Goal: Find specific page/section: Find specific page/section

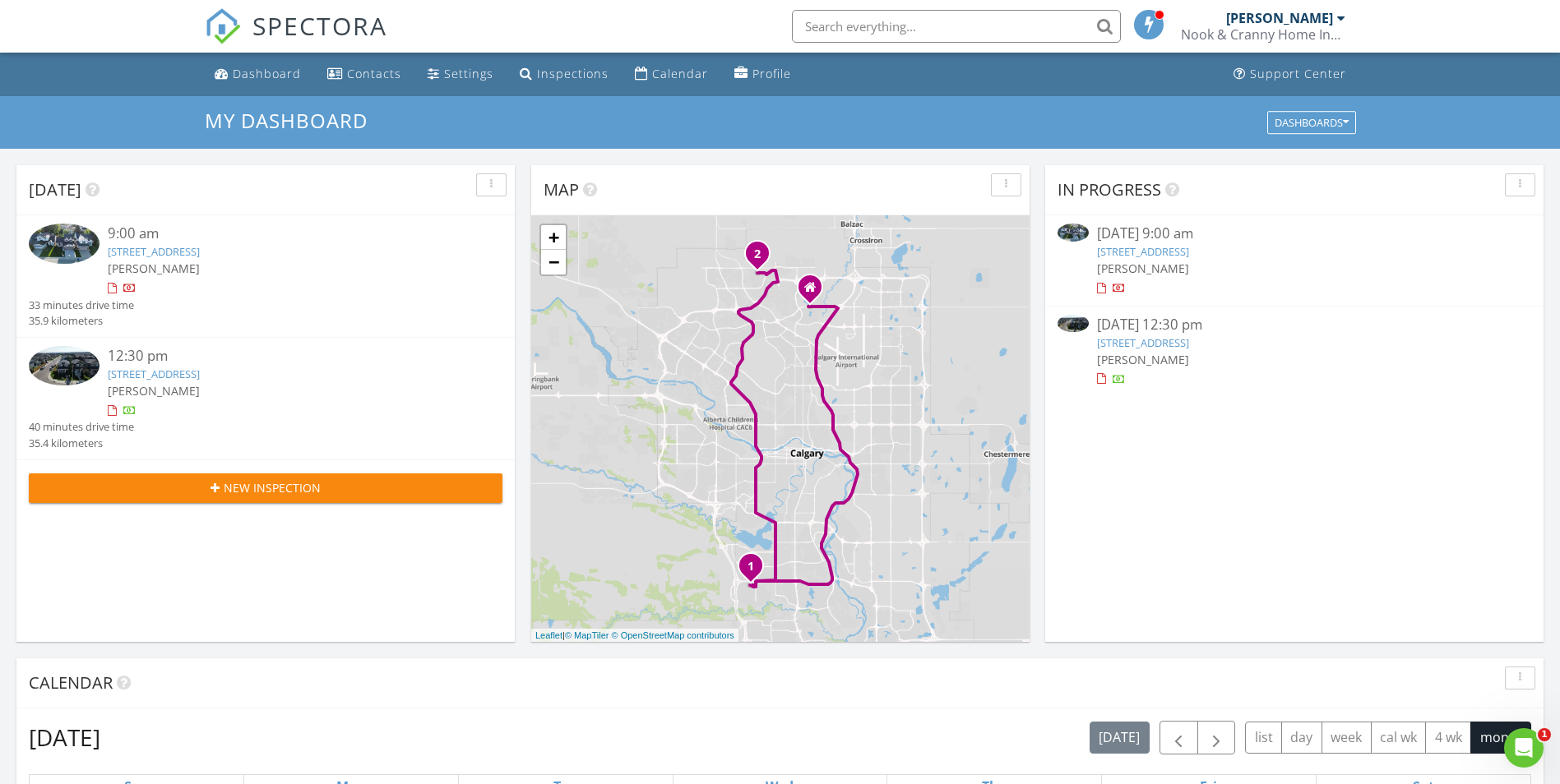
scroll to position [1521, 1585]
click at [171, 249] on link "121 Woodford Close SW, Calgary, AB T2W 6E2" at bounding box center [153, 251] width 92 height 15
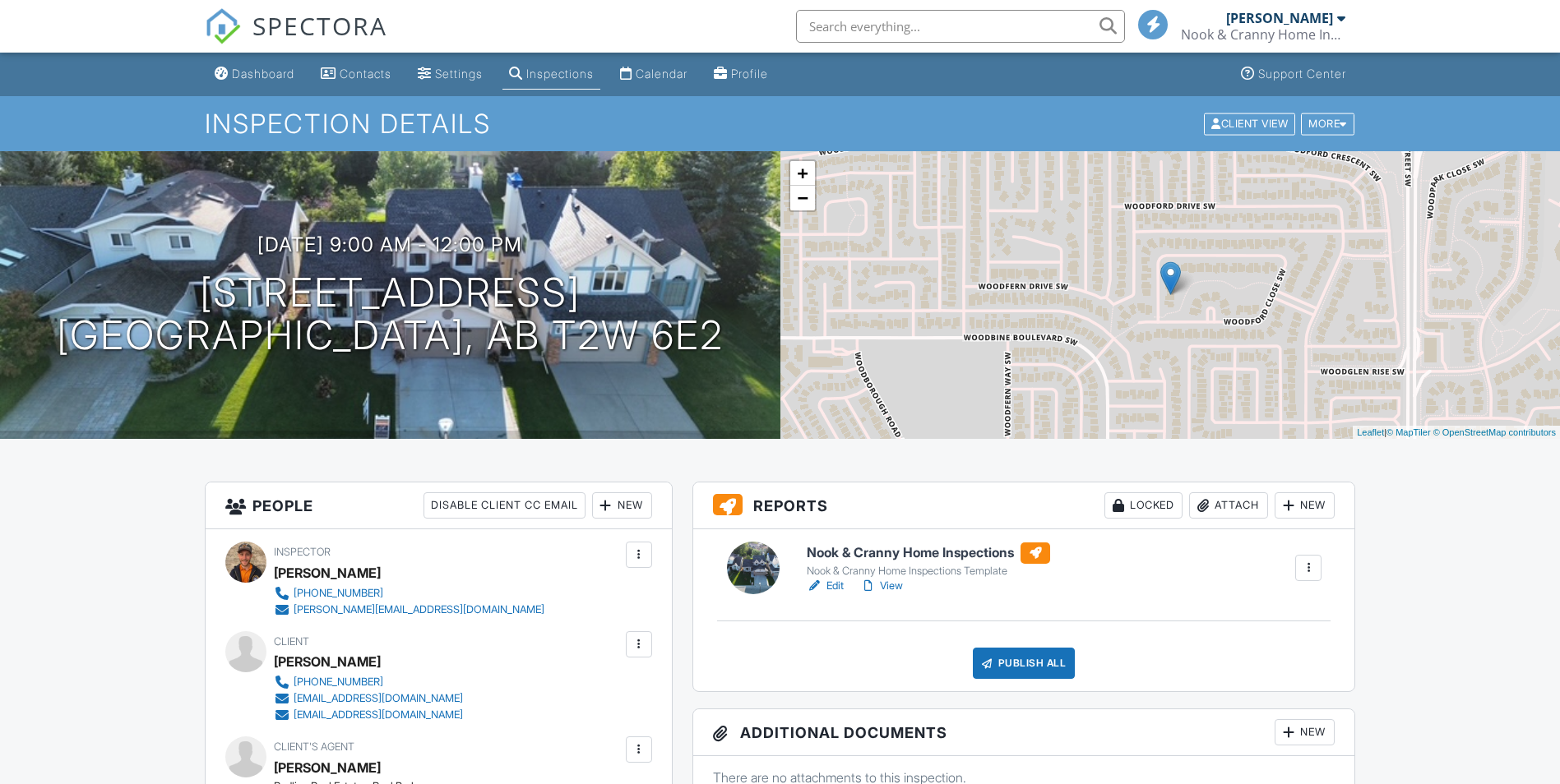
click at [856, 550] on h6 "Nook & Cranny Home Inspections" at bounding box center [928, 553] width 243 height 22
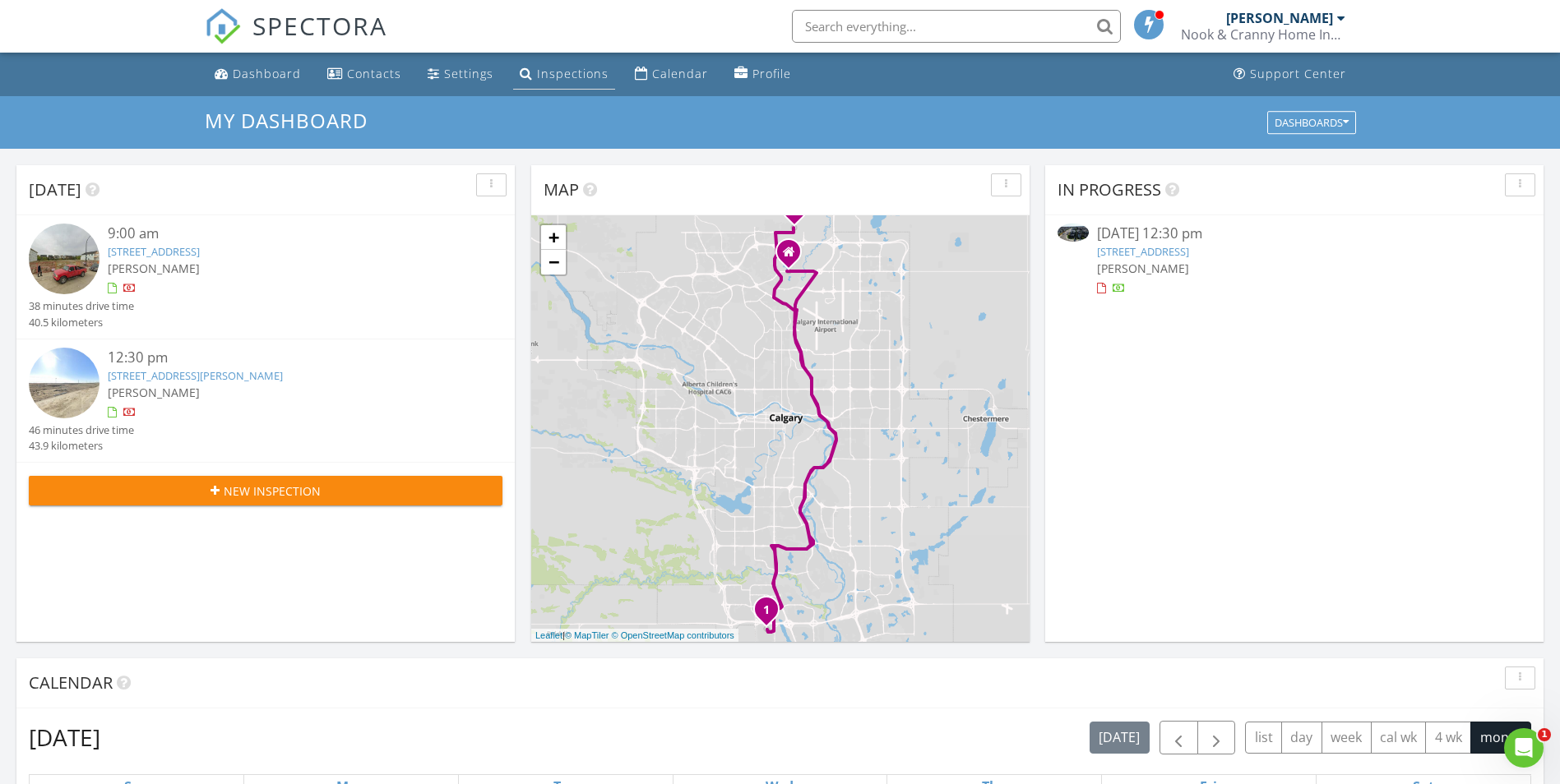
click at [570, 71] on div "Inspections" at bounding box center [572, 74] width 72 height 16
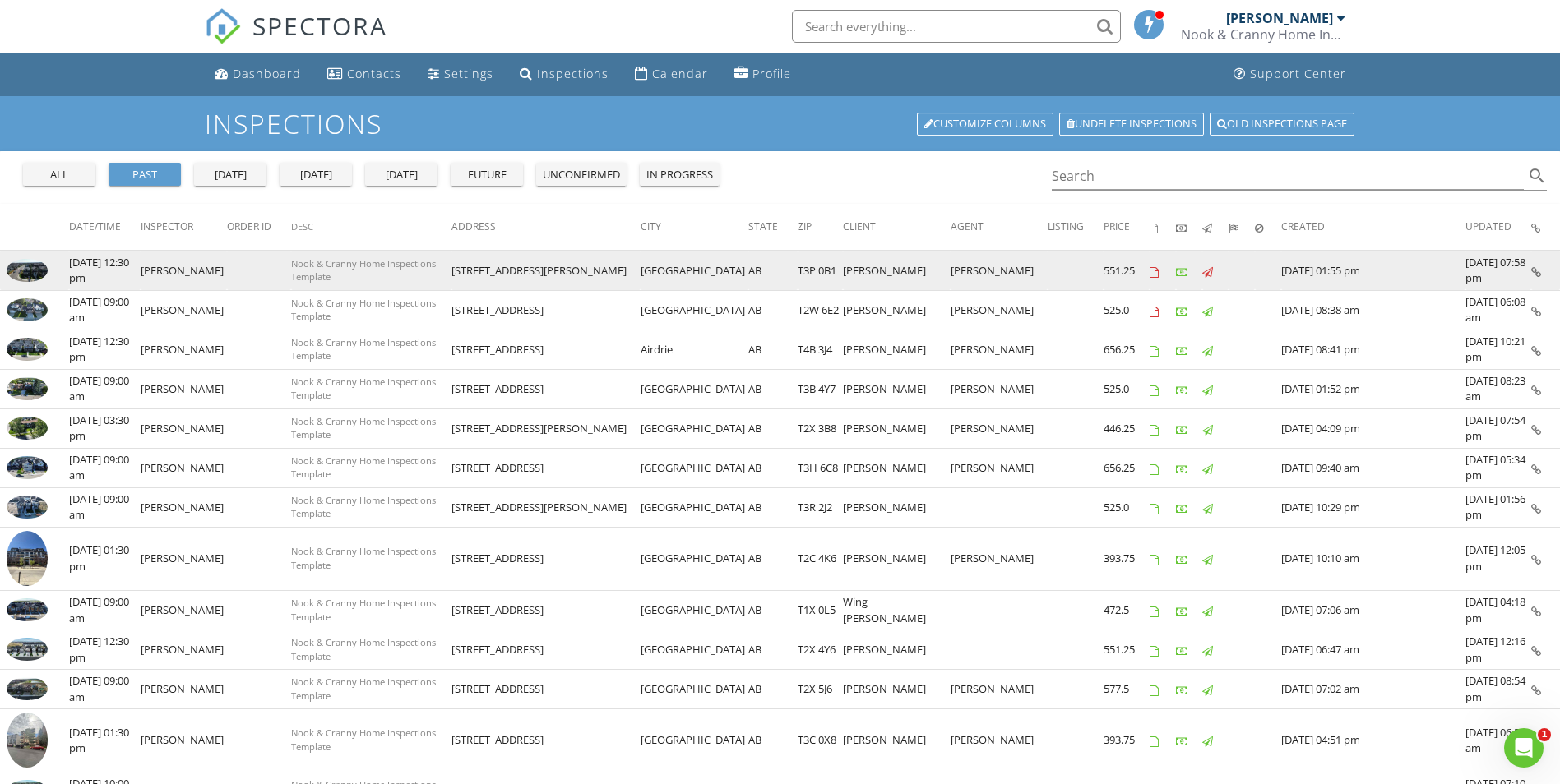
click at [25, 271] on img at bounding box center [27, 270] width 41 height 23
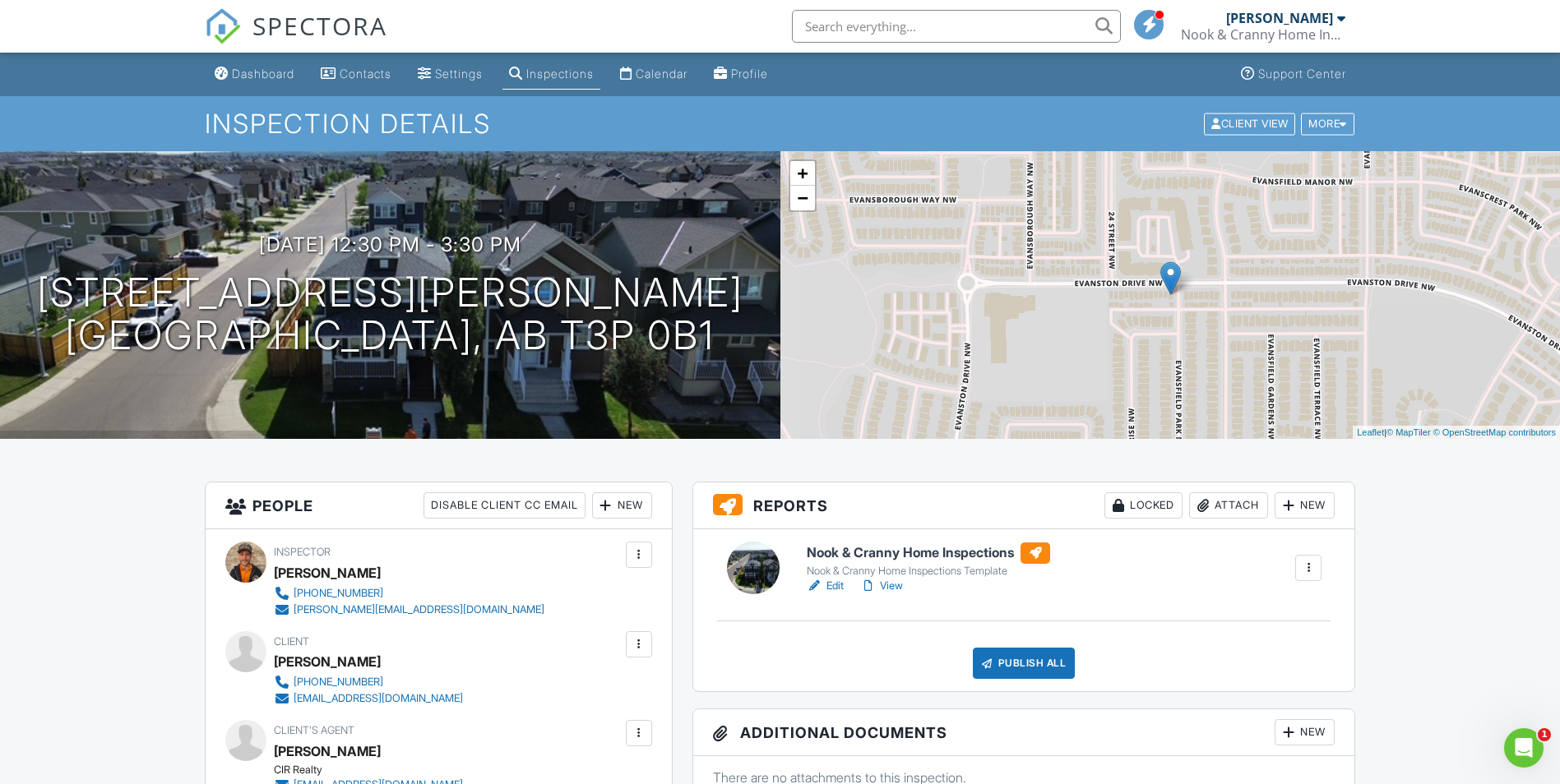
click at [848, 549] on h6 "Nook & Cranny Home Inspections" at bounding box center [928, 553] width 243 height 22
click at [861, 549] on h6 "Nook & Cranny Home Inspections" at bounding box center [928, 553] width 243 height 22
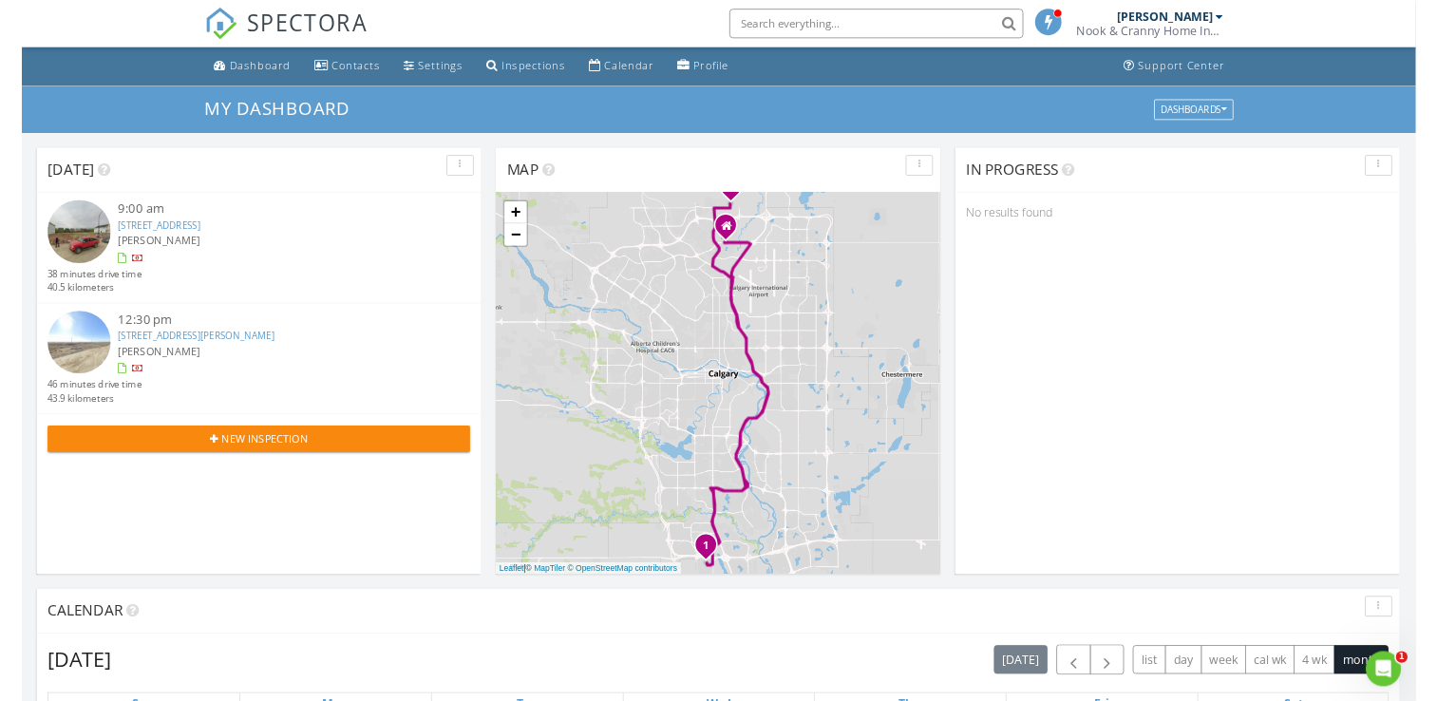
scroll to position [9, 9]
